Goal: Use online tool/utility

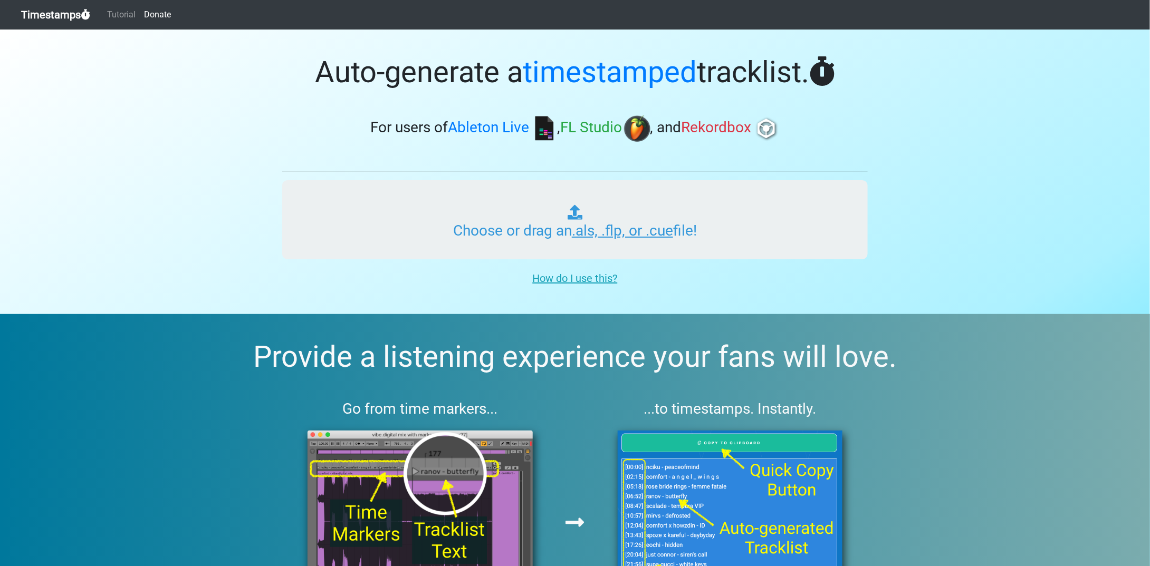
click at [537, 222] on input "Choose or drag an .als, .flp, or .cue file!" at bounding box center [574, 219] width 585 height 79
type input "C:\fakepath\Episode 004_2.als"
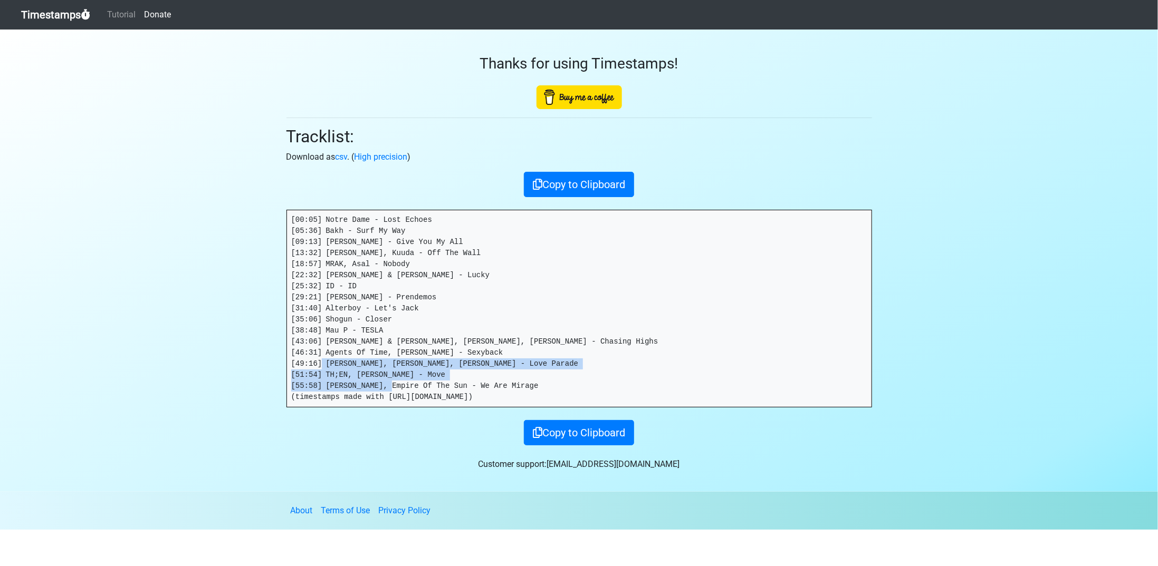
drag, startPoint x: 484, startPoint y: 395, endPoint x: 353, endPoint y: 375, distance: 132.8
click at [353, 375] on pre "[00:05] Notre Dame - Lost Echoes [05:36] Bakh - Surf My Way [09:13] Colyn - Giv…" at bounding box center [579, 308] width 584 height 197
click at [504, 389] on pre "[00:05] Notre Dame - Lost Echoes [05:36] Bakh - Surf My Way [09:13] Colyn - Giv…" at bounding box center [579, 308] width 584 height 197
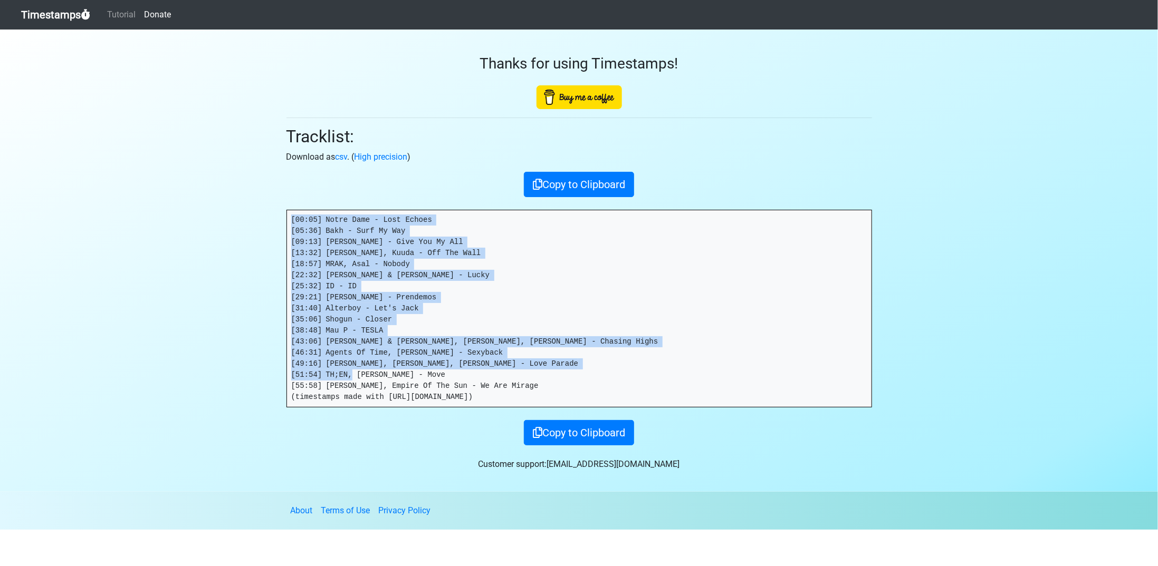
drag, startPoint x: 513, startPoint y: 384, endPoint x: 190, endPoint y: 208, distance: 368.2
click at [190, 208] on section "Thanks for using Timestamps! Tracklist: Download as csv . ( High precision ) Co…" at bounding box center [579, 261] width 1158 height 463
copy pre "[00:05] Notre Dame - Lost Echoes [05:36] Bakh - Surf My Way [09:13] Colyn - Giv…"
